Goal: Task Accomplishment & Management: Manage account settings

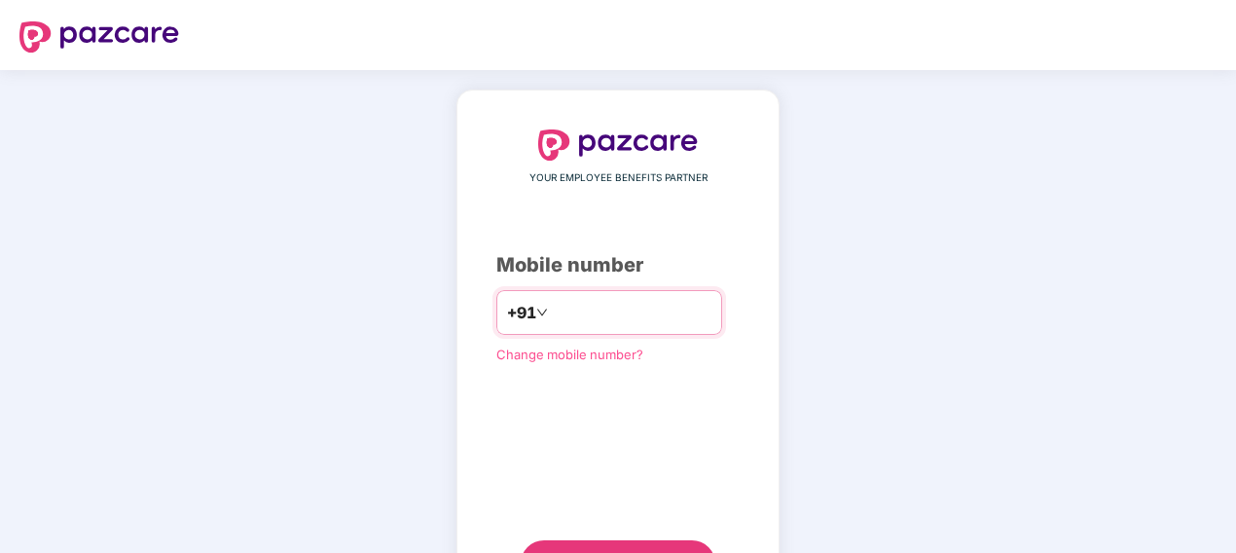
type input "**********"
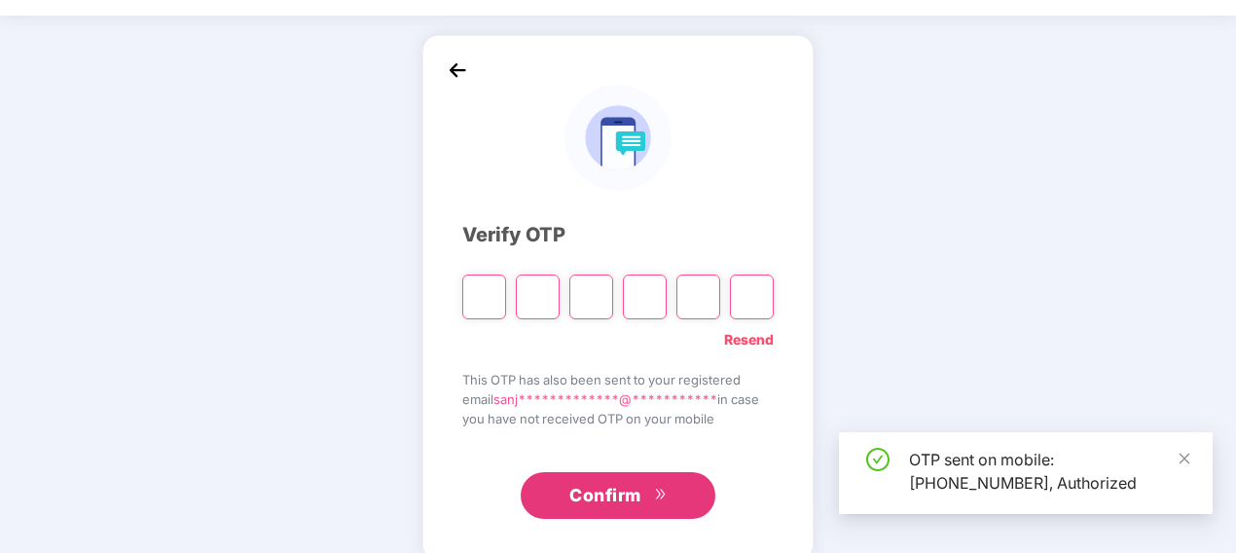
scroll to position [82, 0]
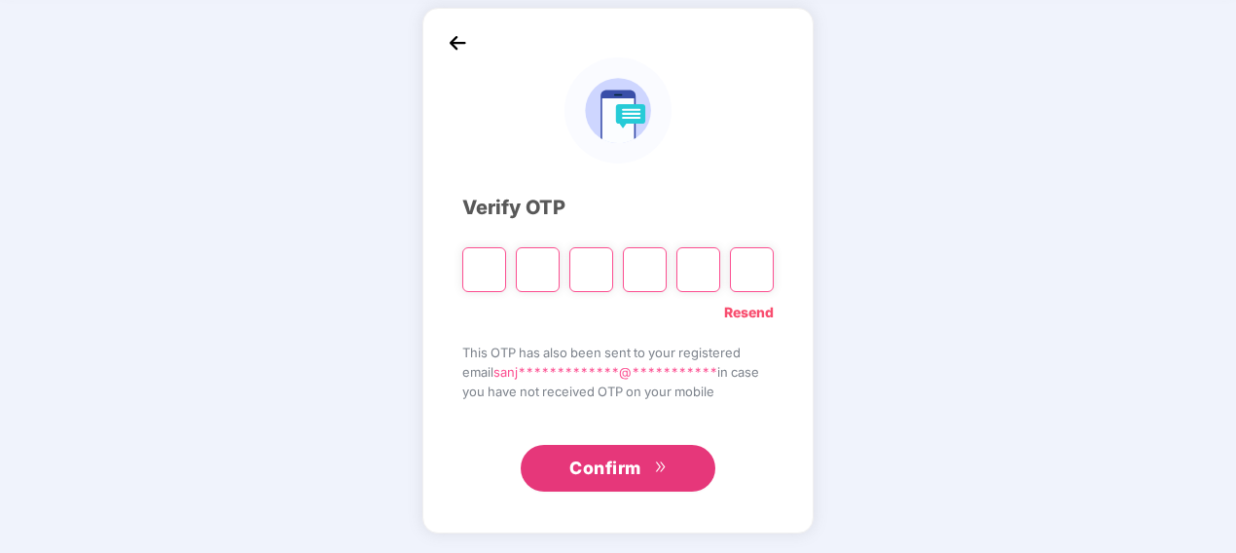
type input "*"
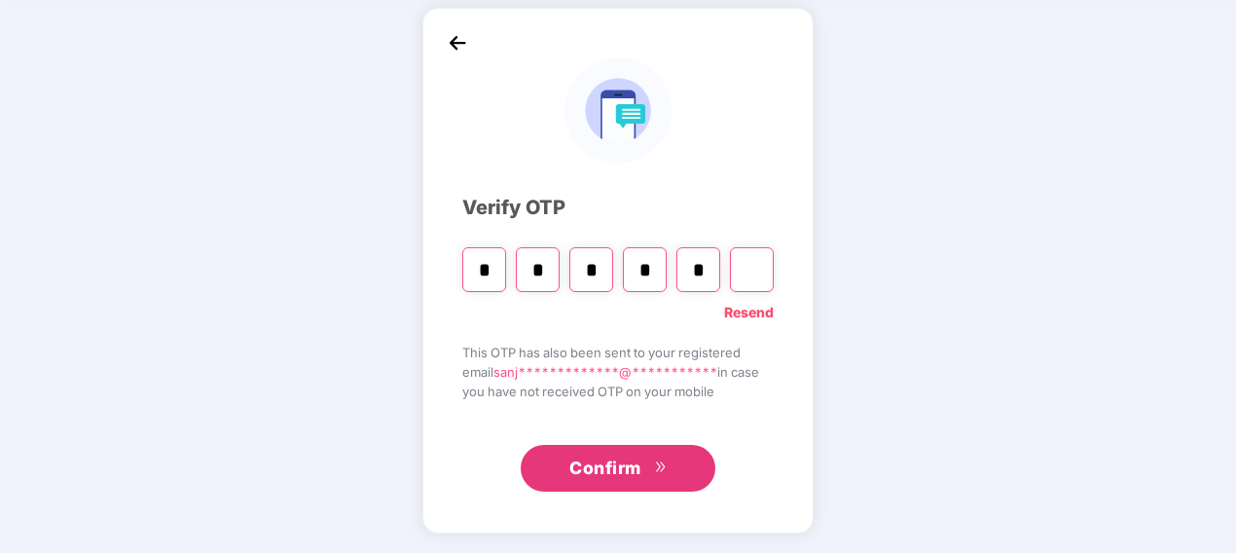
type input "*"
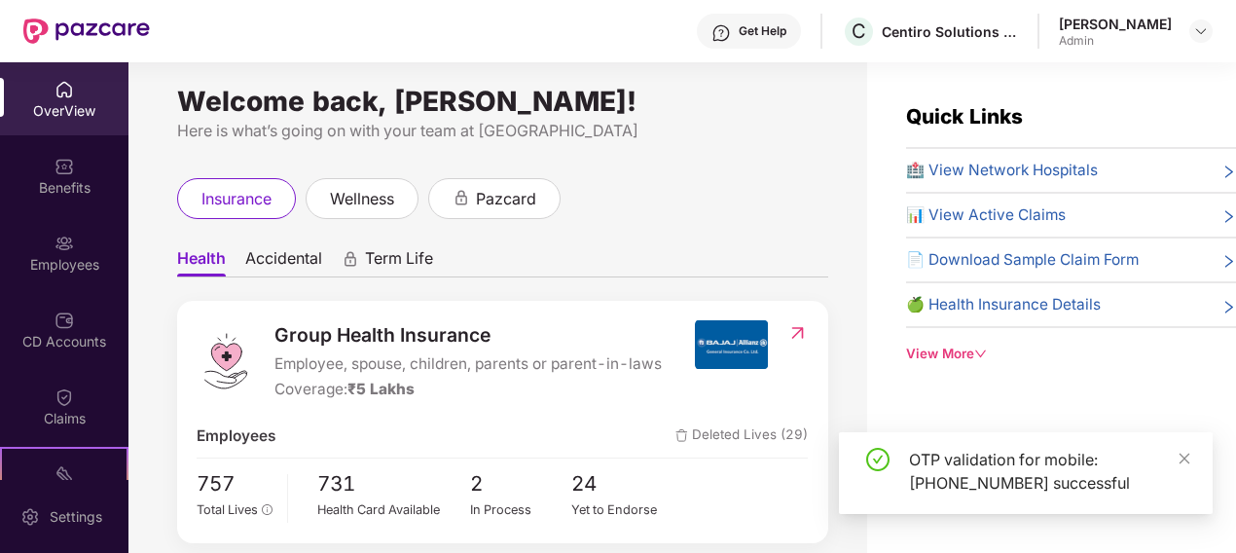
scroll to position [0, 0]
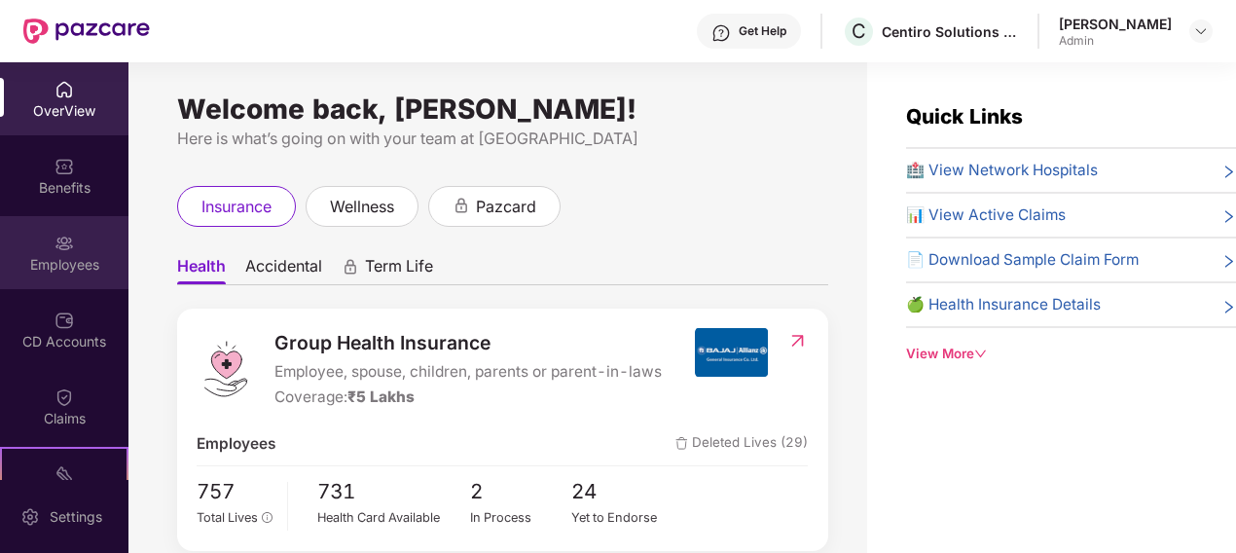
click at [67, 274] on div "Employees" at bounding box center [64, 252] width 128 height 73
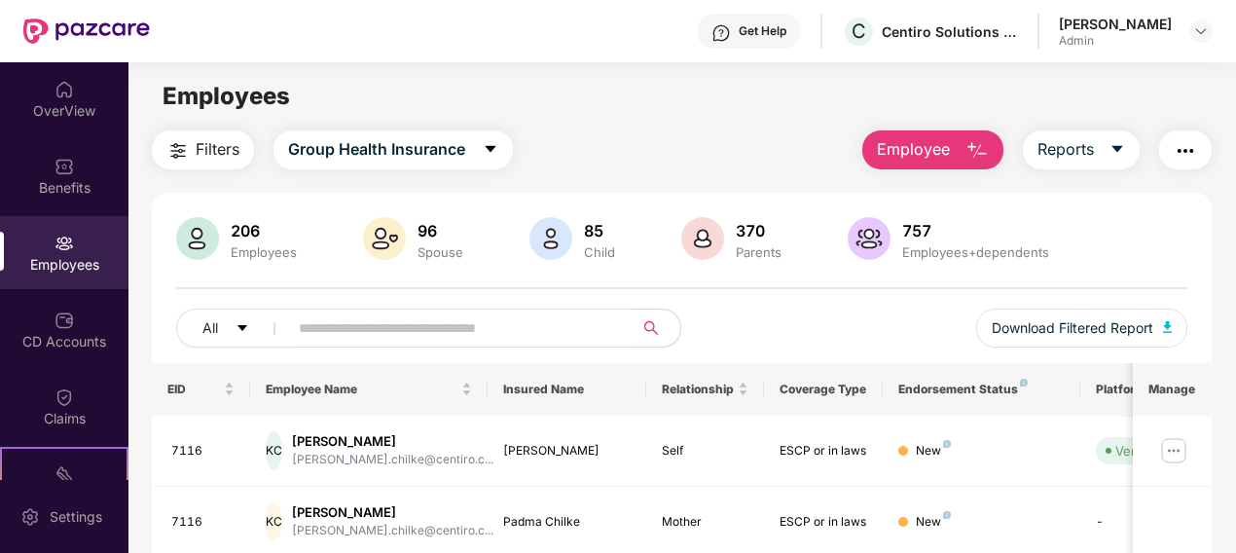
click at [920, 152] on span "Employee" at bounding box center [913, 149] width 73 height 24
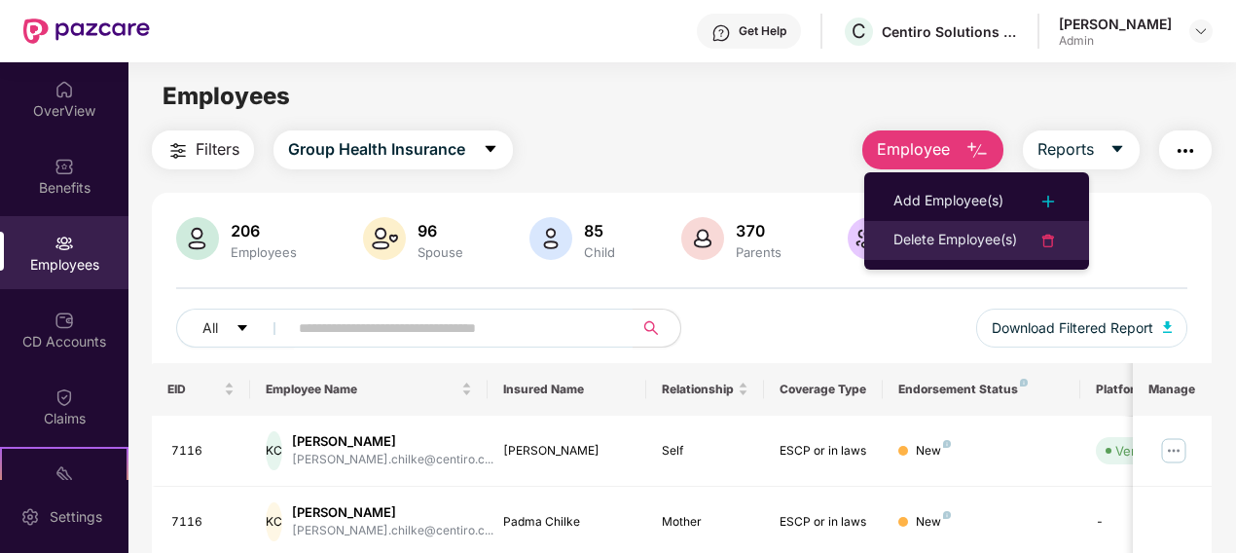
click at [952, 240] on div "Delete Employee(s)" at bounding box center [955, 240] width 124 height 23
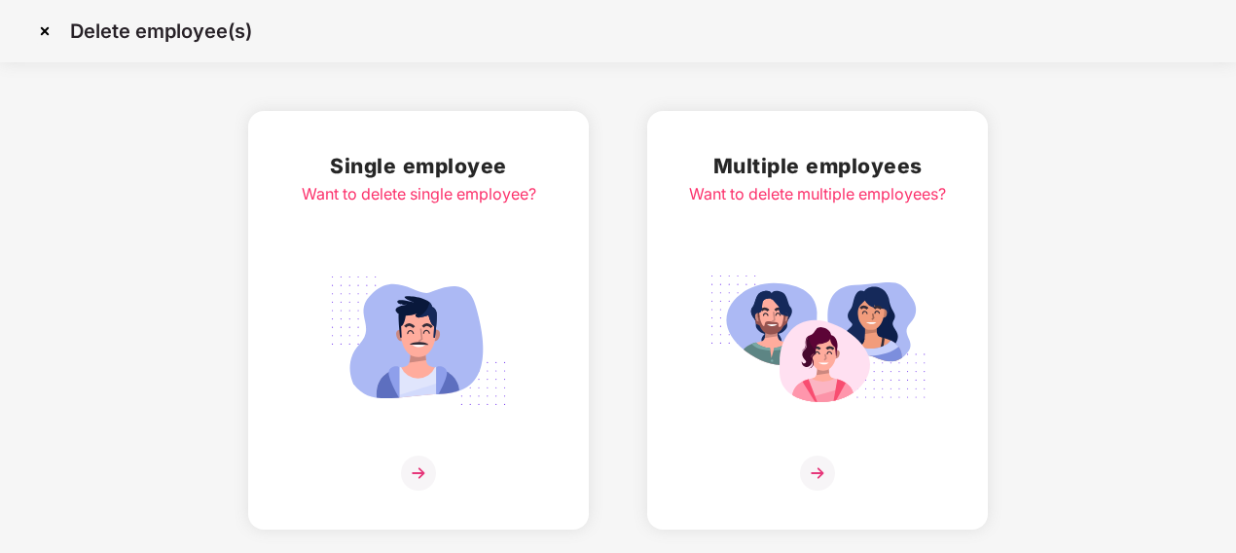
click at [446, 237] on div "Single employee Want to delete single employee?" at bounding box center [419, 320] width 235 height 341
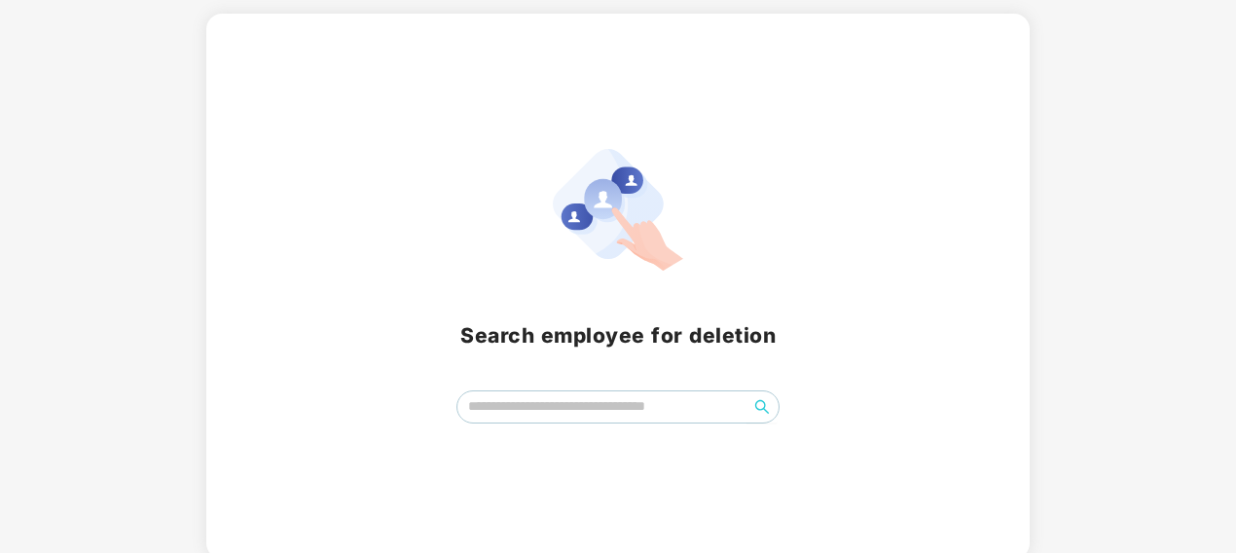
scroll to position [103, 0]
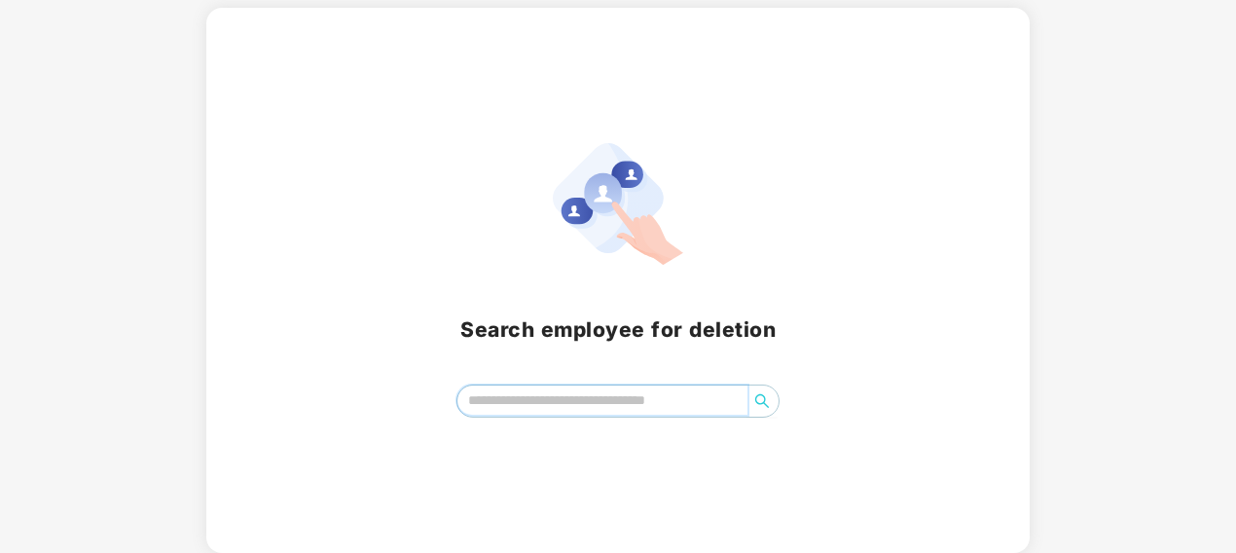
click at [652, 403] on input "search" at bounding box center [602, 399] width 291 height 29
type input "*"
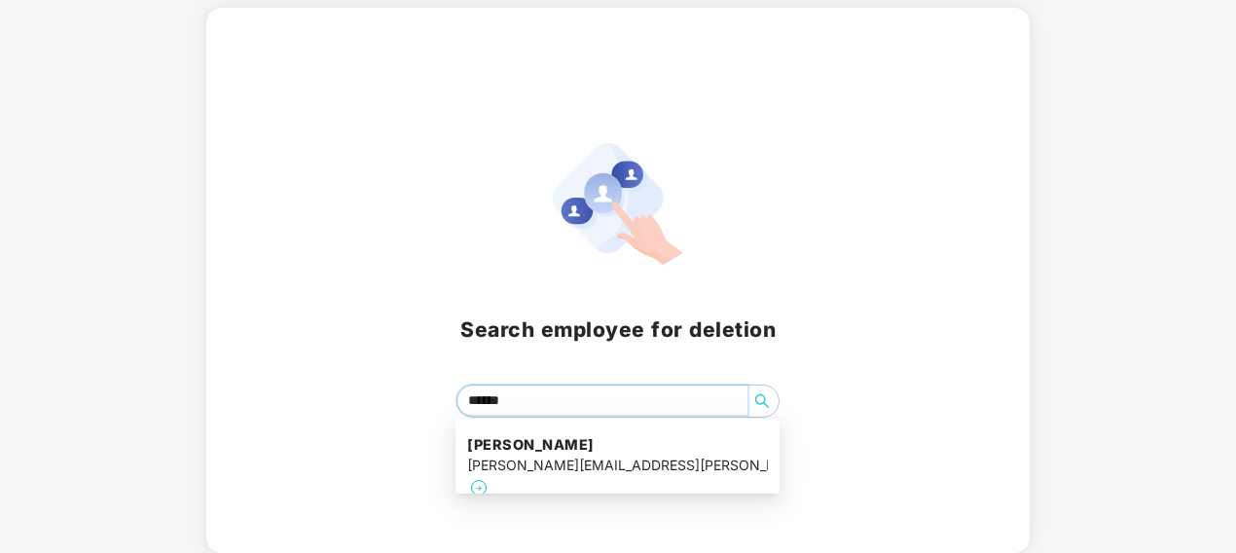
type input "******"
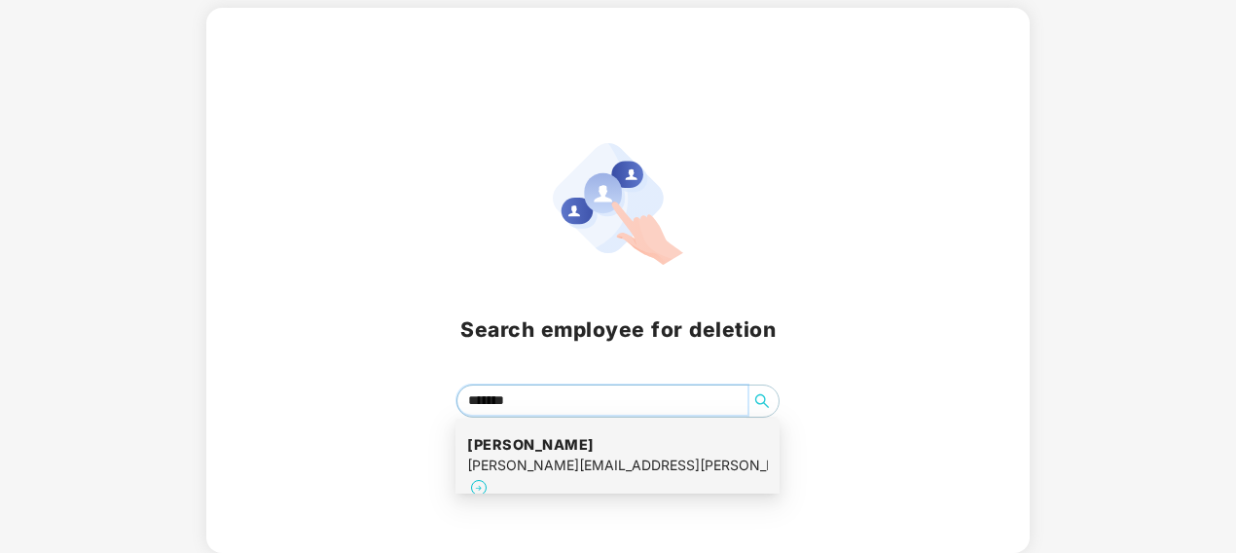
click at [651, 454] on div "[PERSON_NAME][EMAIL_ADDRESS][PERSON_NAME][DOMAIN_NAME]" at bounding box center [617, 464] width 301 height 21
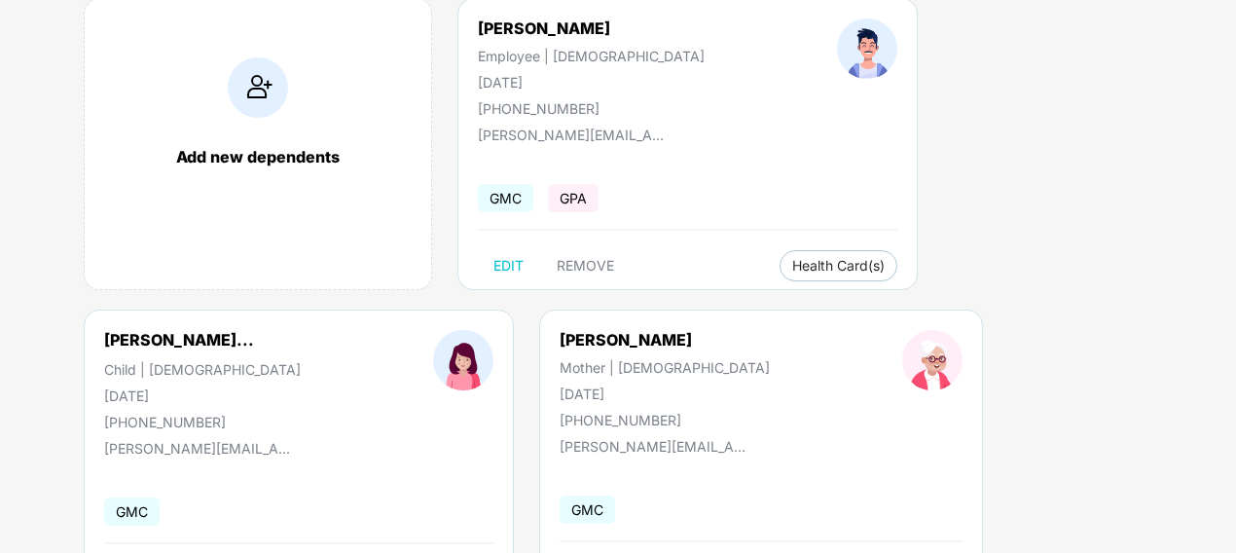
scroll to position [97, 0]
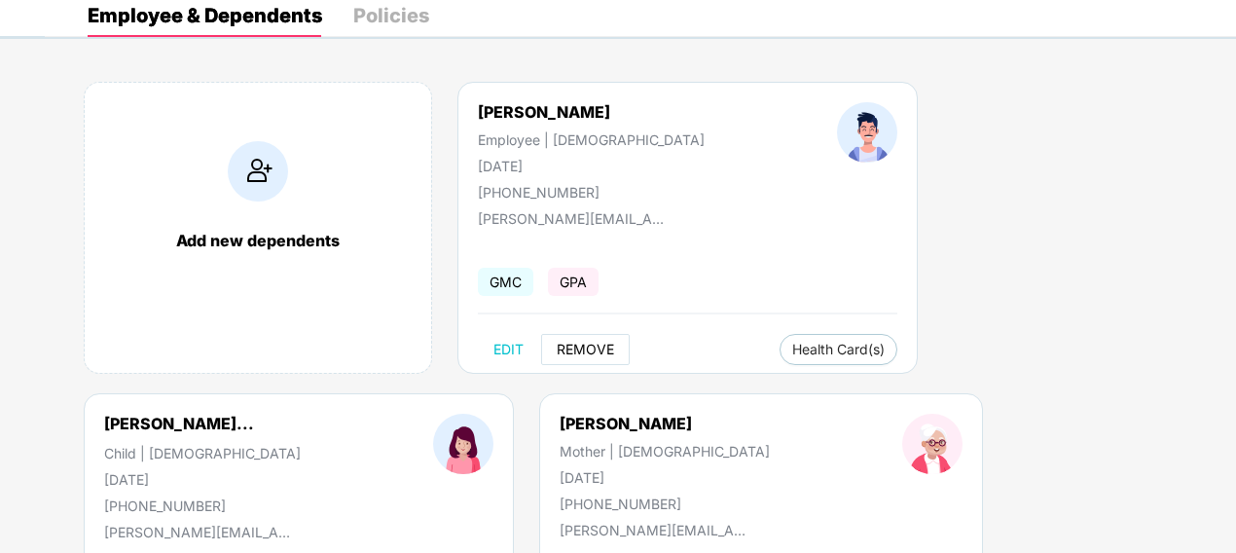
click at [594, 351] on span "REMOVE" at bounding box center [585, 350] width 57 height 16
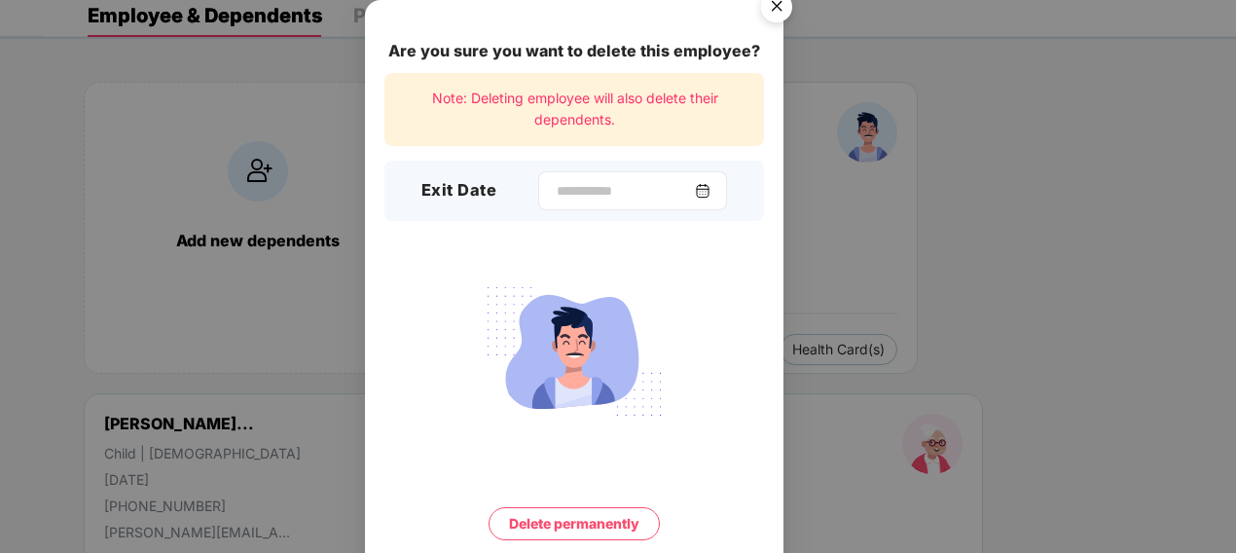
click at [721, 195] on div at bounding box center [632, 190] width 189 height 39
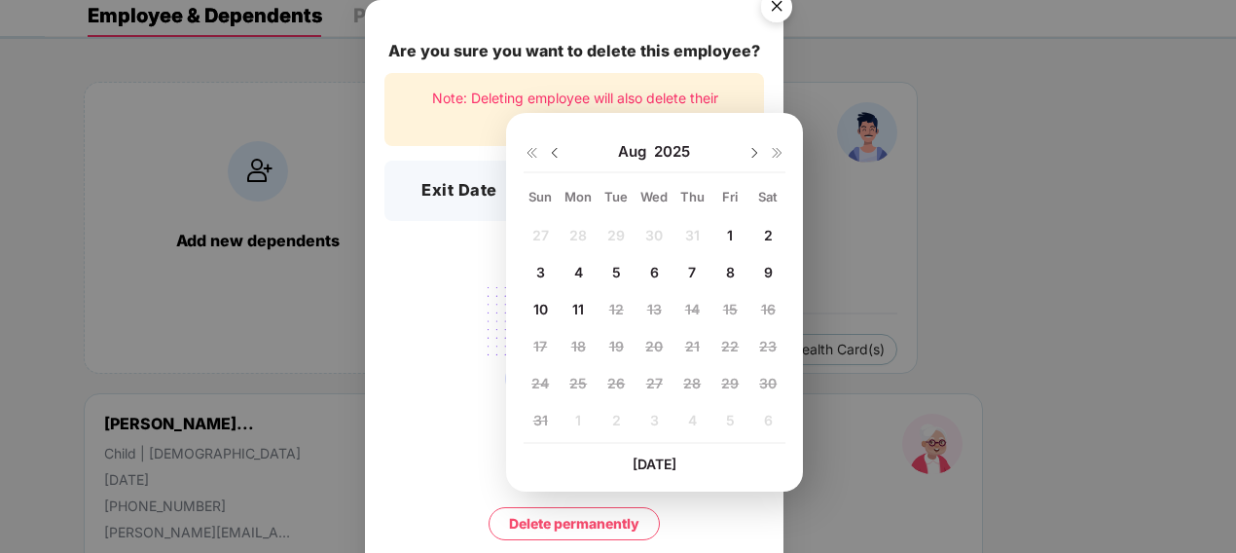
click at [727, 271] on span "8" at bounding box center [730, 272] width 9 height 17
type input "**********"
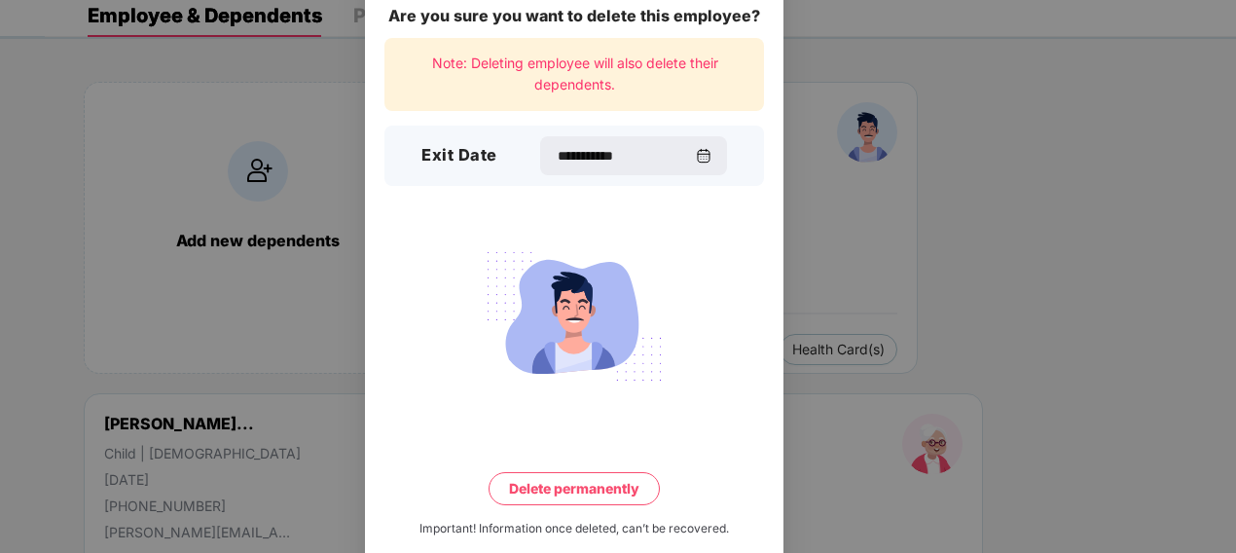
scroll to position [68, 0]
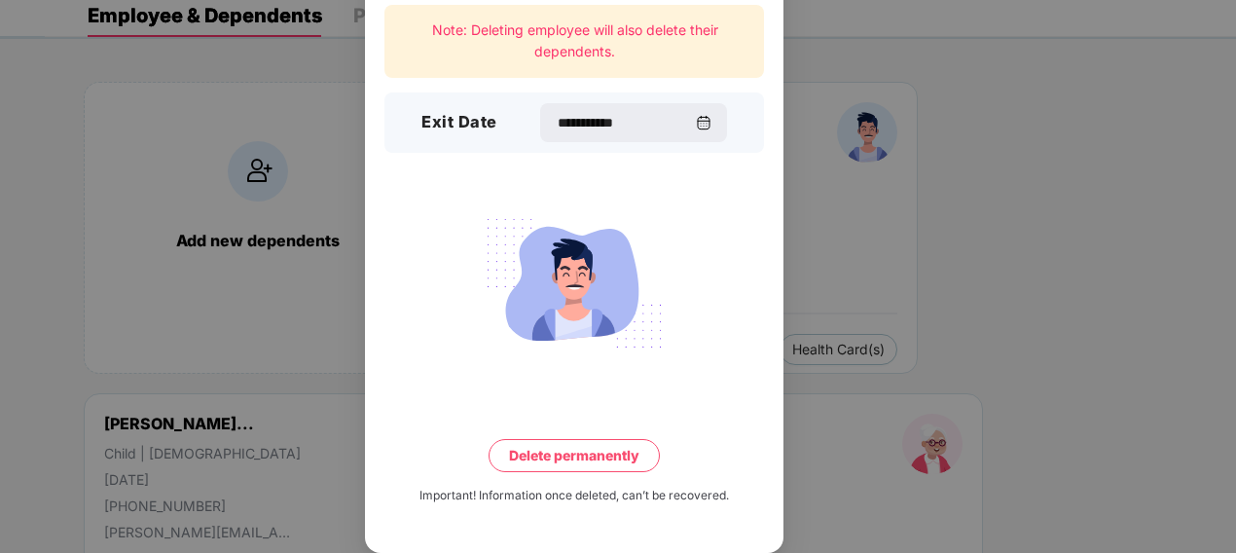
click at [576, 444] on button "Delete permanently" at bounding box center [574, 455] width 171 height 33
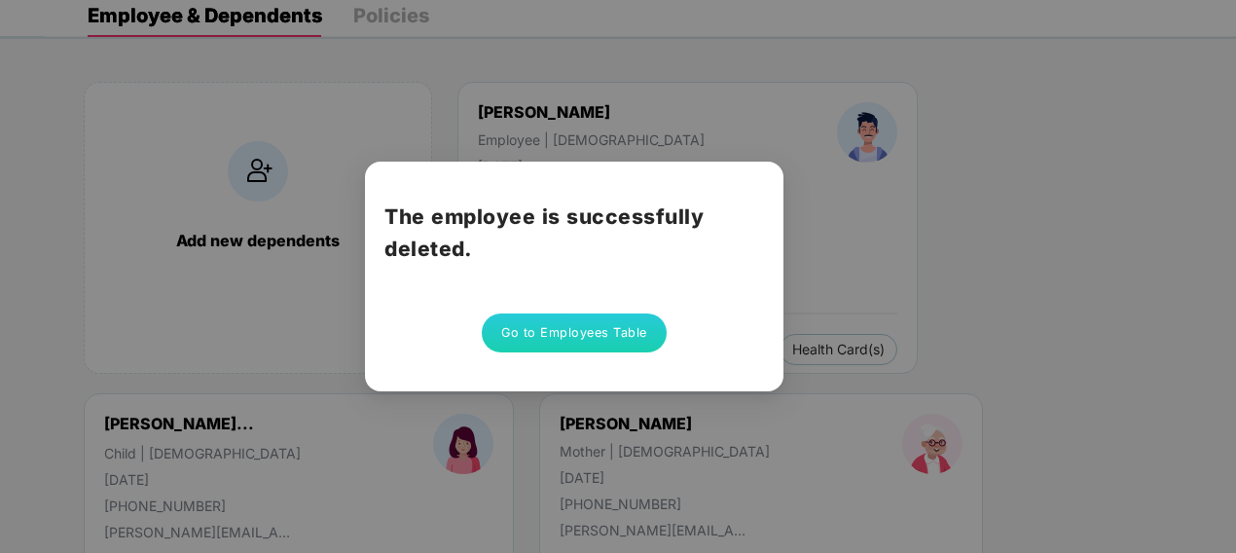
click at [615, 331] on button "Go to Employees Table" at bounding box center [574, 332] width 185 height 39
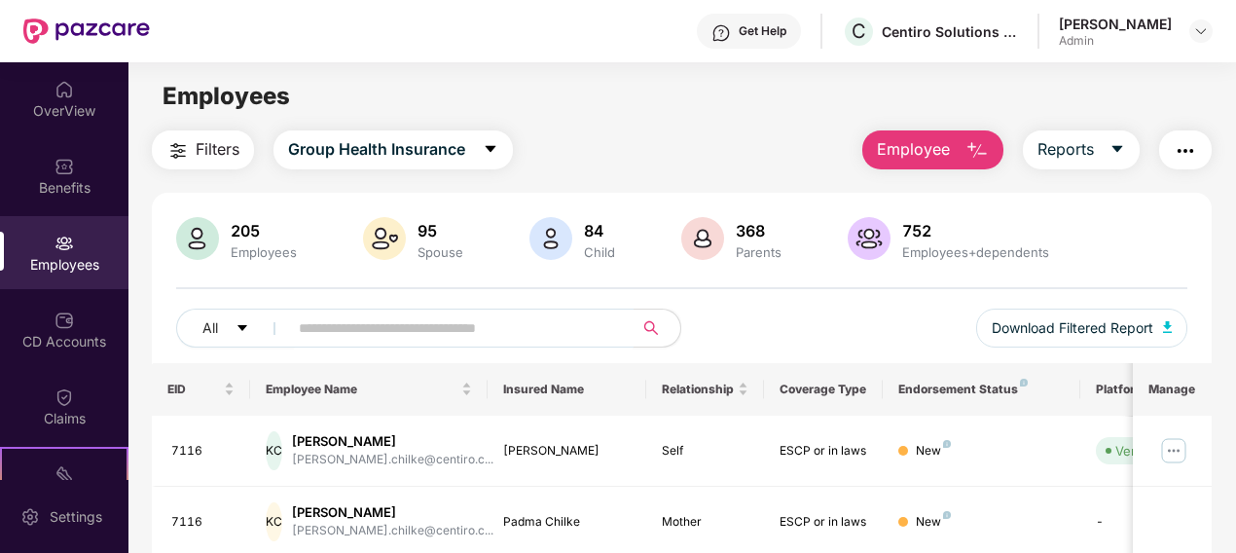
click at [295, 342] on span at bounding box center [454, 327] width 358 height 39
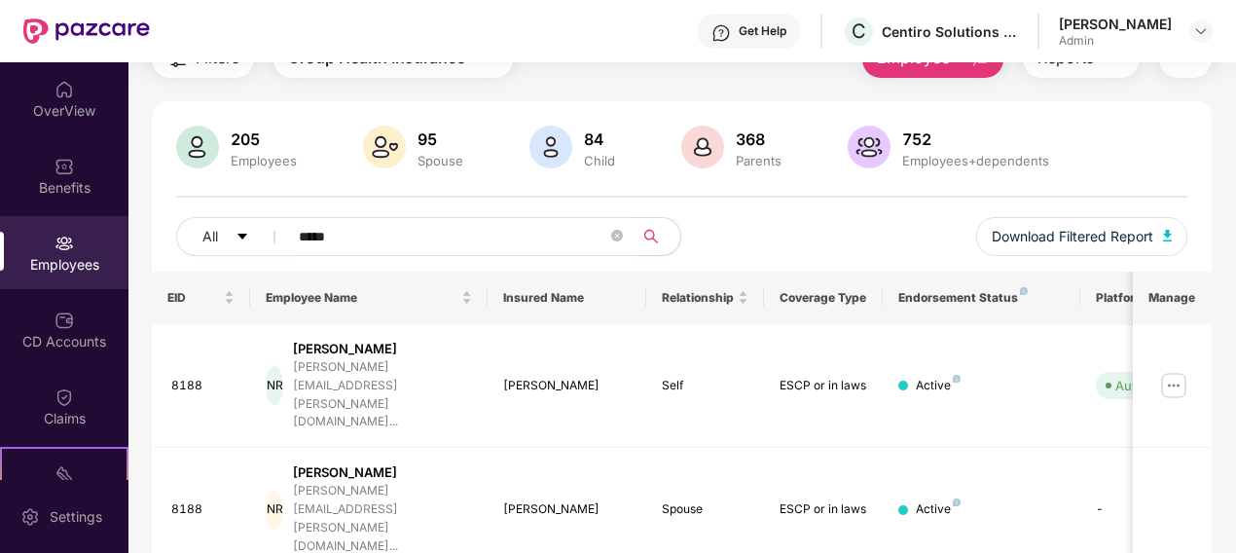
scroll to position [285, 0]
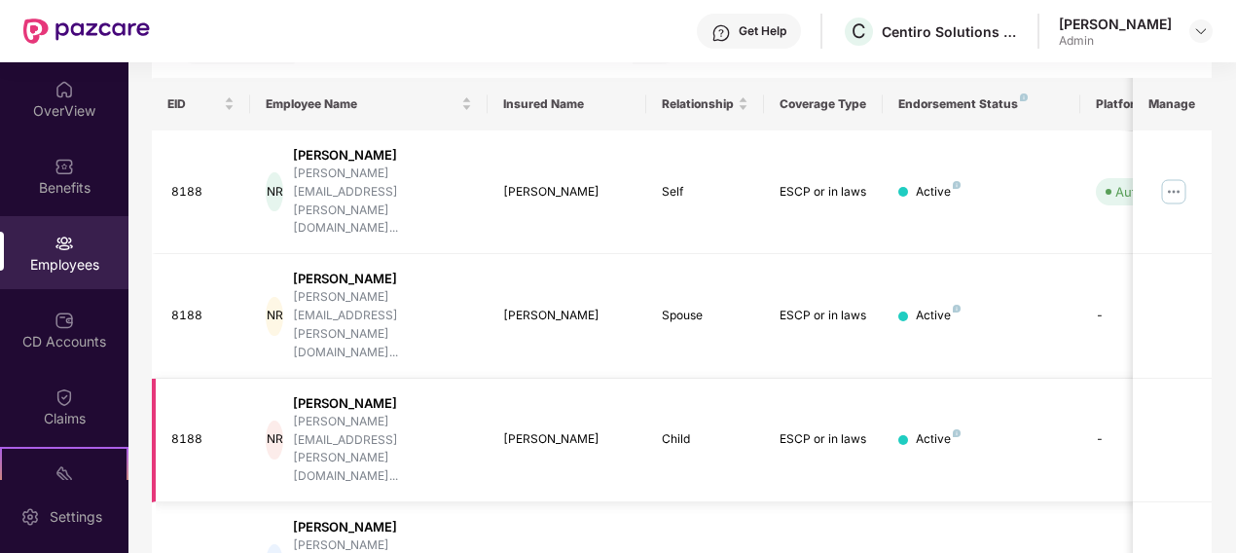
type input "*****"
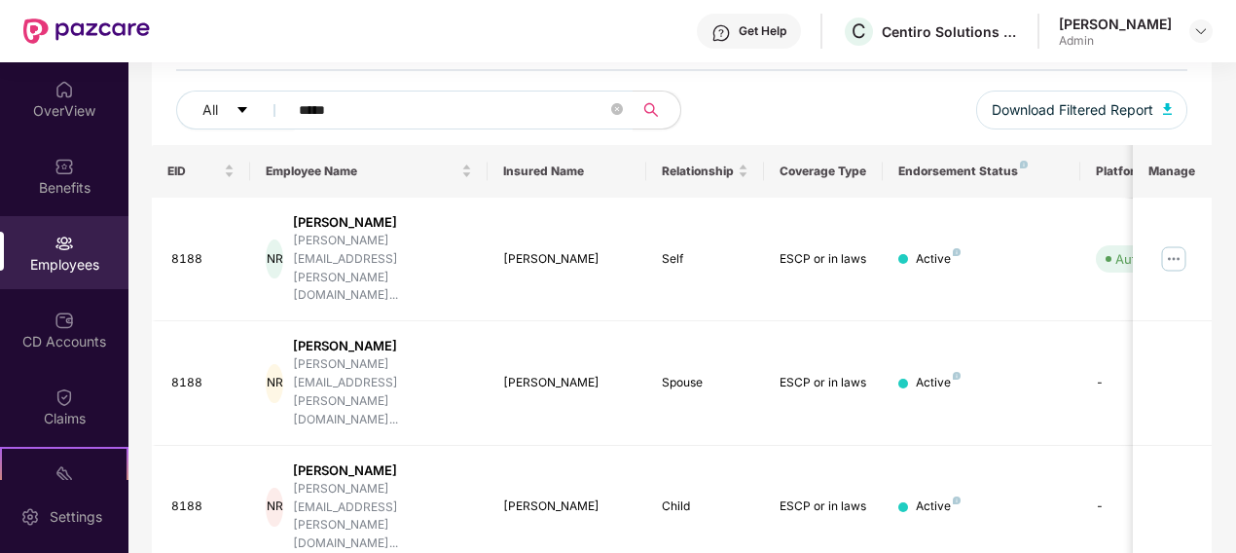
scroll to position [188, 0]
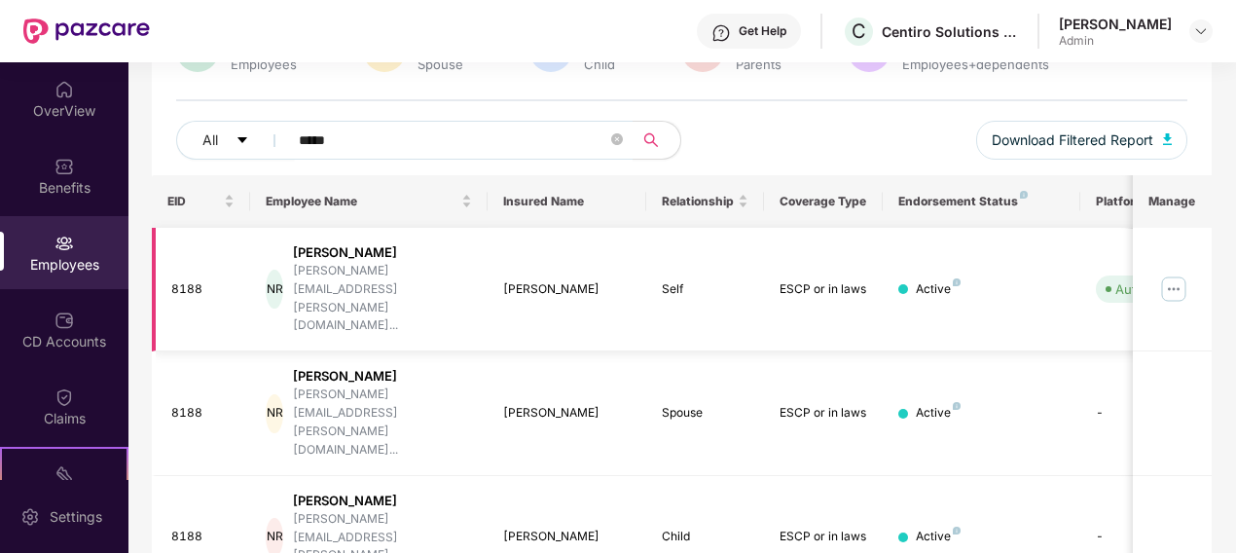
click at [1168, 273] on img at bounding box center [1173, 288] width 31 height 31
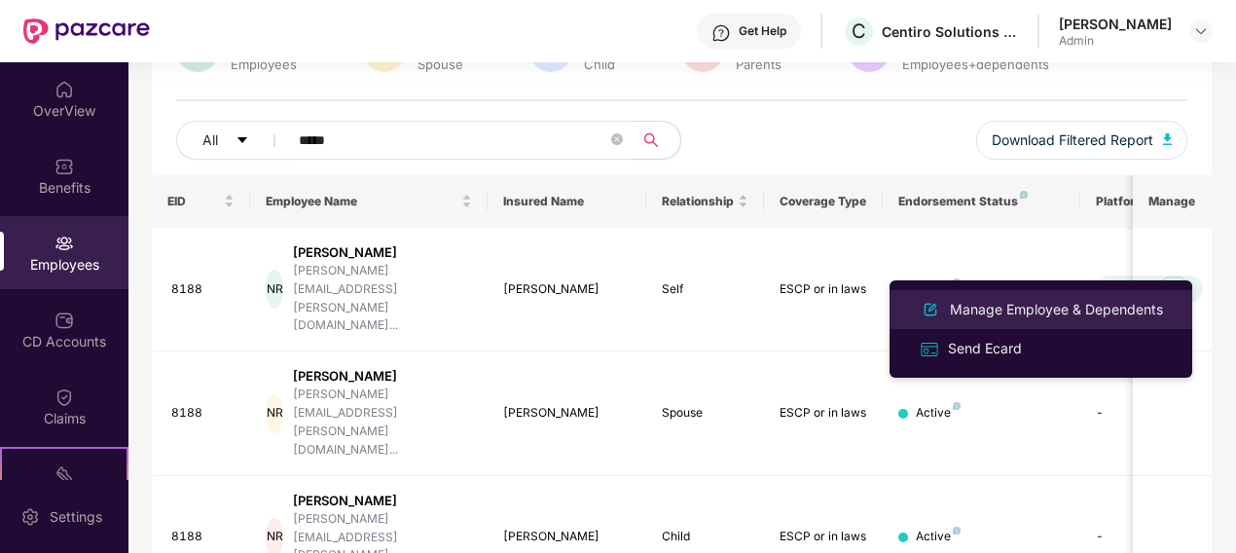
click at [1030, 308] on div "Manage Employee & Dependents" at bounding box center [1056, 309] width 221 height 21
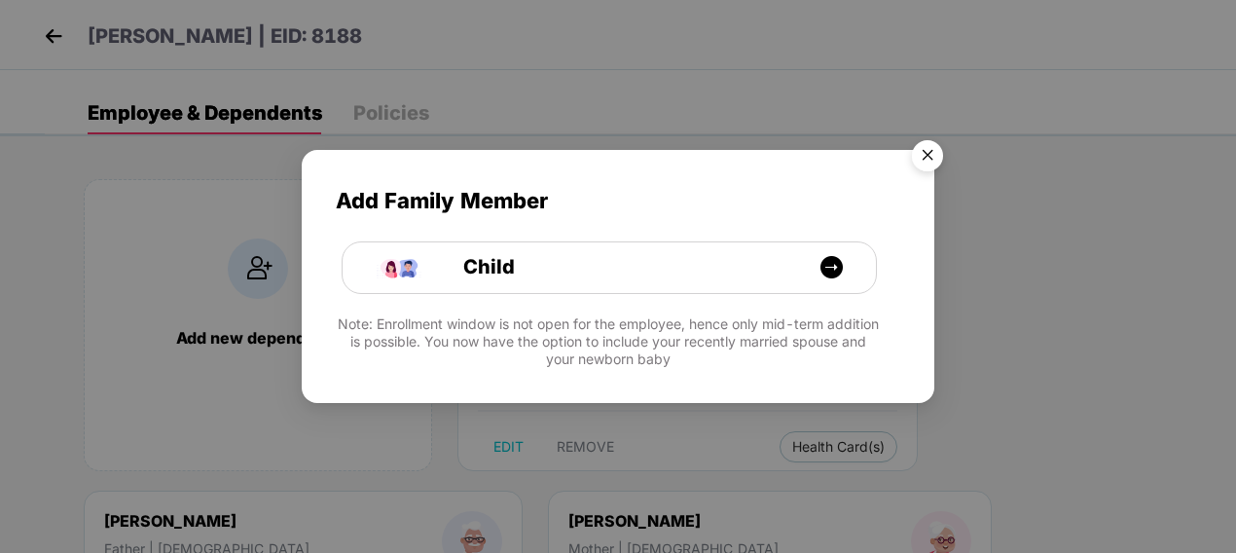
click at [927, 154] on img "Close" at bounding box center [927, 158] width 54 height 54
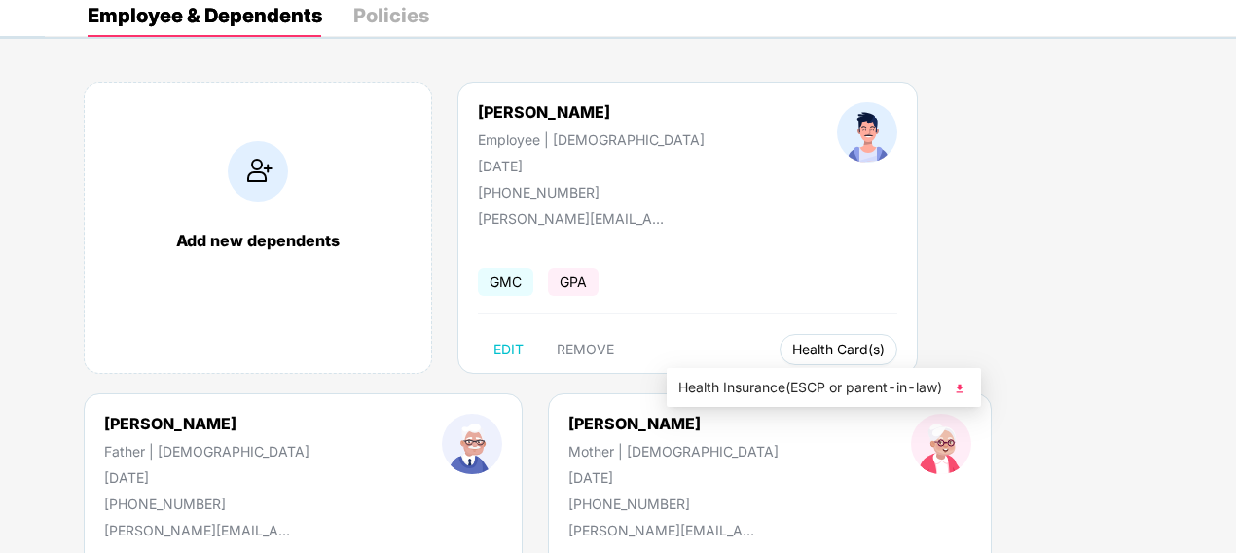
scroll to position [195, 0]
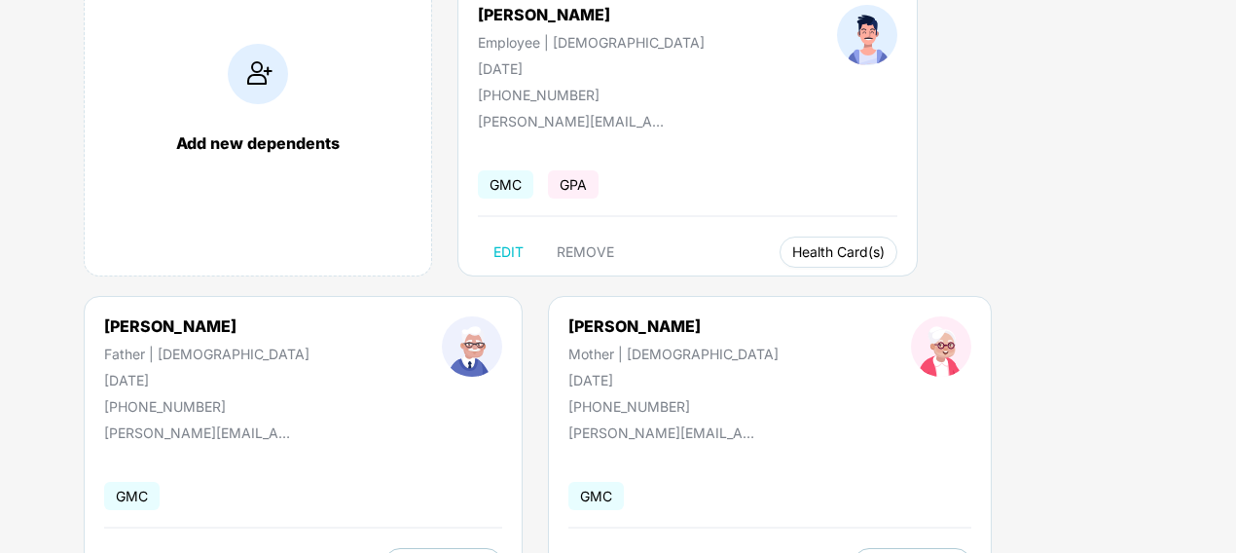
click at [792, 247] on span "Health Card(s)" at bounding box center [838, 252] width 92 height 10
click at [964, 292] on img at bounding box center [959, 290] width 19 height 19
click at [490, 552] on span "Health Card(s)" at bounding box center [443, 564] width 92 height 10
click at [1141, 290] on img at bounding box center [1132, 290] width 19 height 19
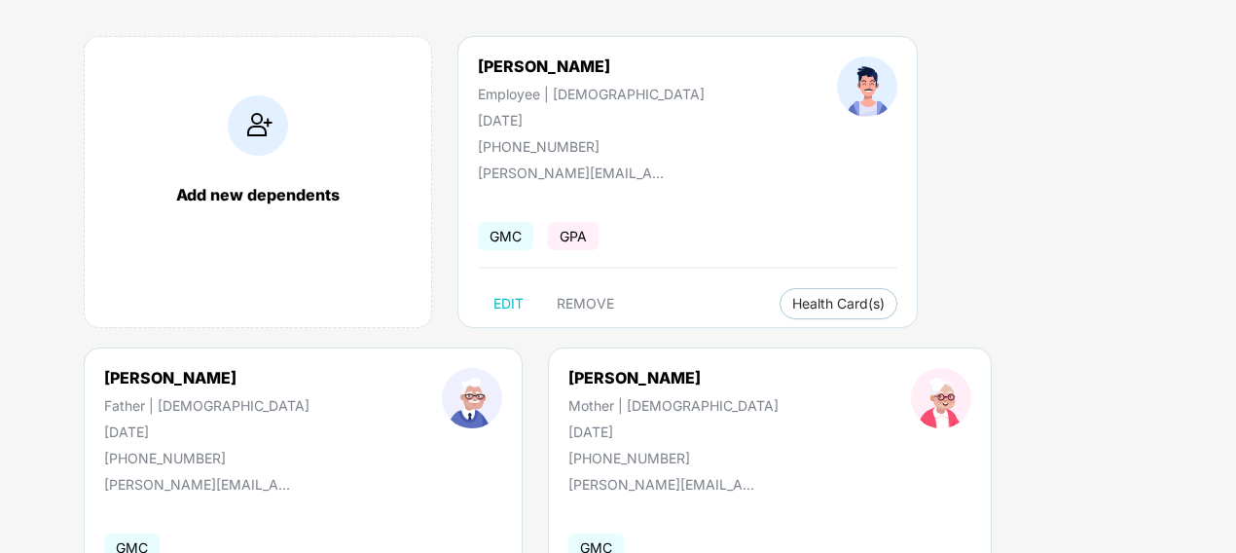
scroll to position [278, 0]
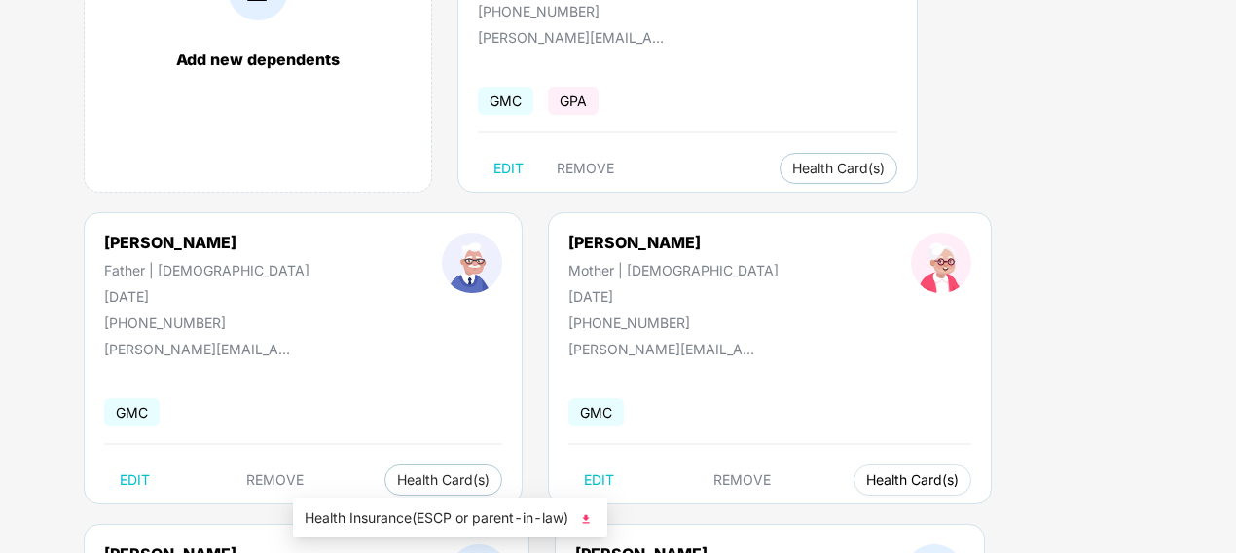
click at [866, 476] on span "Health Card(s)" at bounding box center [912, 480] width 92 height 10
click at [588, 516] on img at bounding box center [585, 518] width 19 height 19
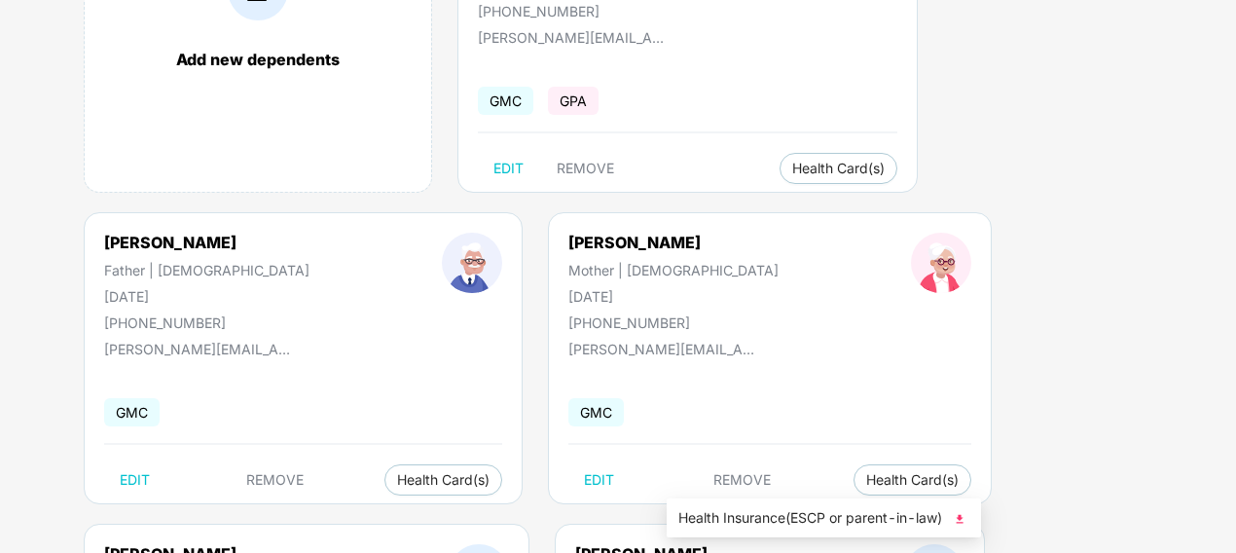
click at [972, 513] on div "Add new dependents [PERSON_NAME] Employee | [DEMOGRAPHIC_DATA] [DATE] [PHONE_NU…" at bounding box center [640, 368] width 1191 height 993
click at [958, 520] on img at bounding box center [959, 518] width 19 height 19
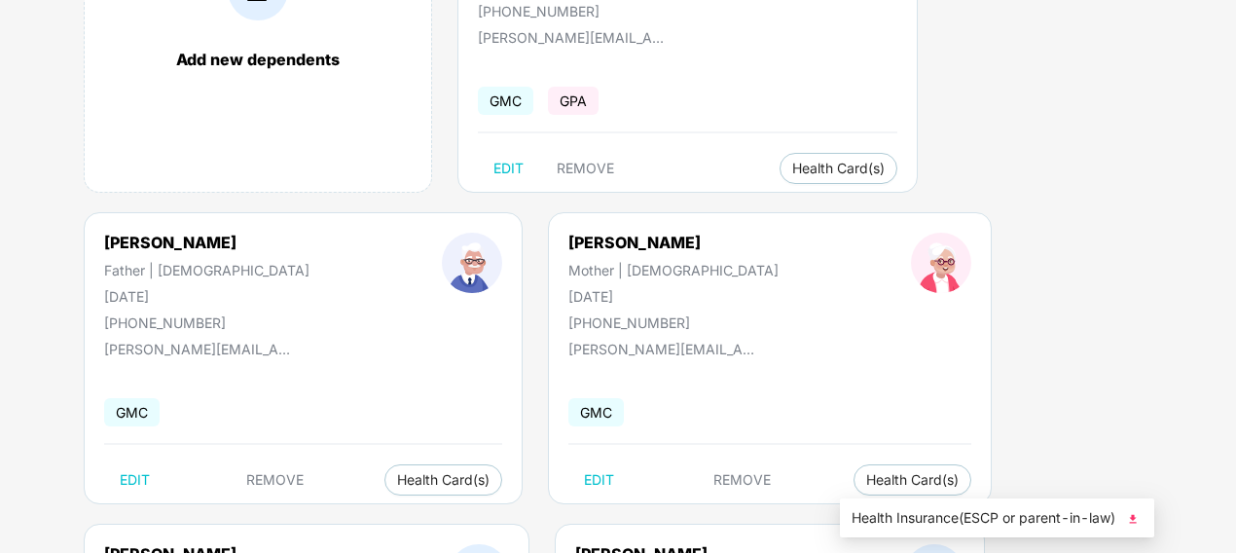
click at [1129, 508] on span "Health Insurance(ESCP or parent-in-law)" at bounding box center [997, 517] width 291 height 21
